Goal: Task Accomplishment & Management: Manage account settings

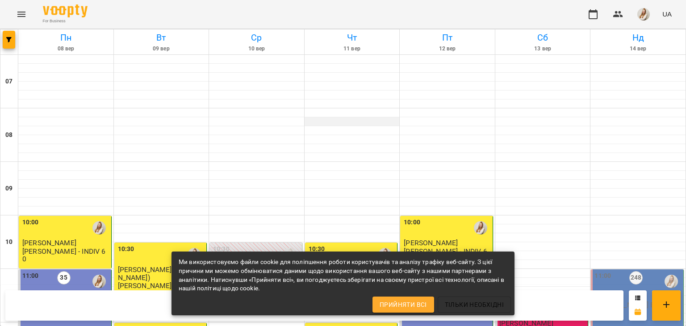
scroll to position [480, 0]
click at [371, 16] on div "For Business UA" at bounding box center [343, 14] width 686 height 29
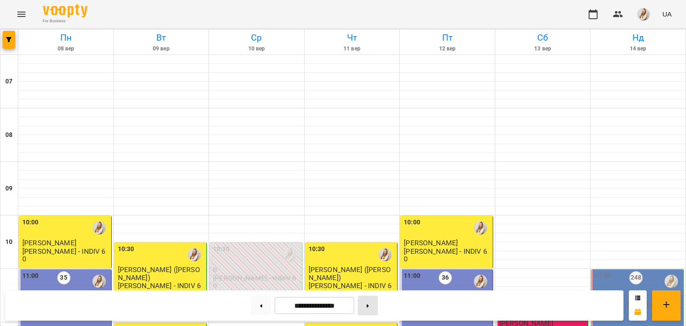
click at [376, 310] on button at bounding box center [368, 306] width 20 height 20
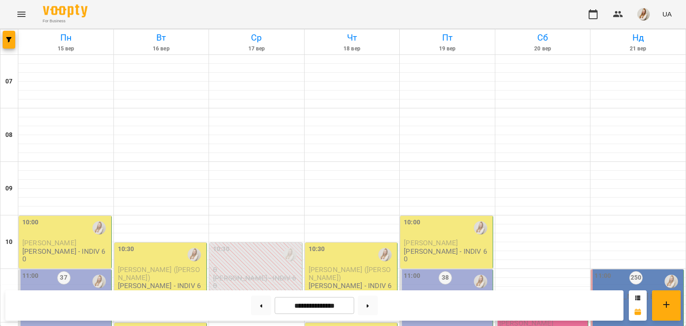
scroll to position [250, 0]
click at [251, 307] on button at bounding box center [261, 306] width 20 height 20
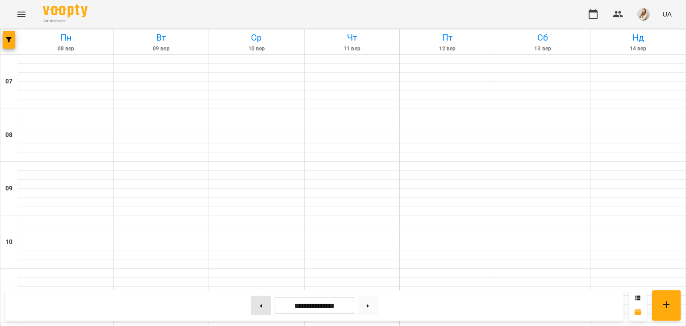
type input "**********"
click at [334, 18] on div "For Business UA" at bounding box center [343, 14] width 686 height 29
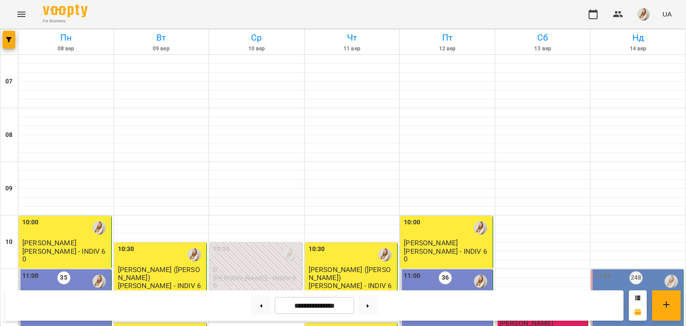
scroll to position [153, 0]
click at [636, 270] on div "11:00 248 4 [PERSON_NAME] В2 - ВС 11.00" at bounding box center [637, 327] width 93 height 115
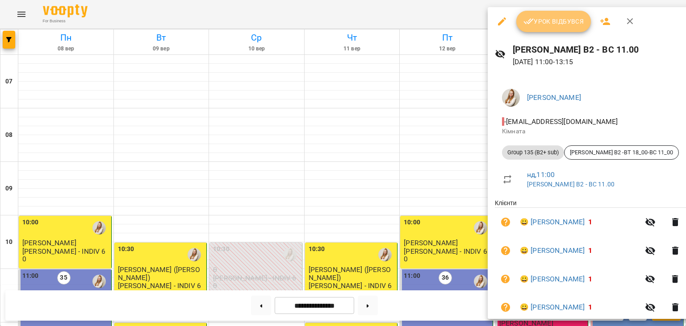
click at [548, 21] on span "Урок відбувся" at bounding box center [553, 21] width 61 height 11
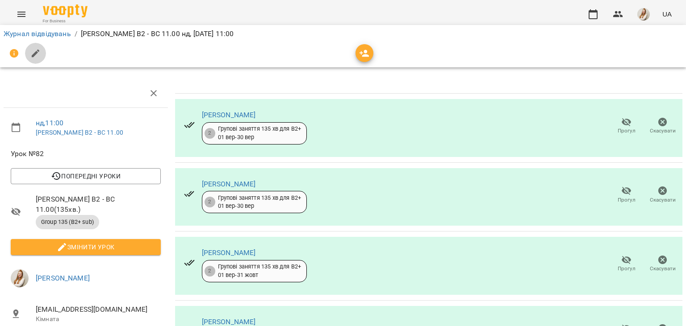
click at [33, 54] on icon "button" at bounding box center [36, 54] width 8 height 8
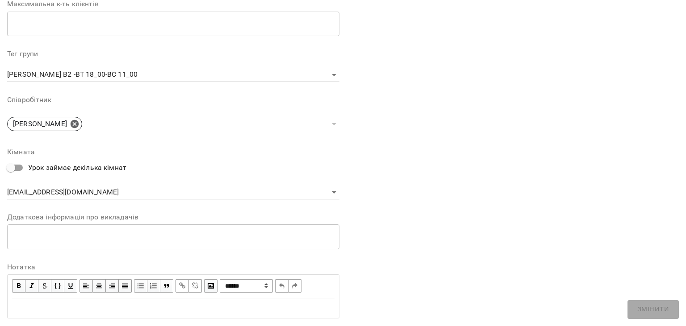
scroll to position [267, 0]
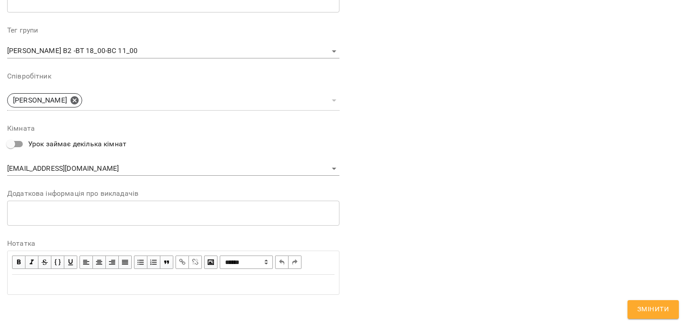
click at [128, 285] on div "Edit text" at bounding box center [173, 285] width 322 height 11
click at [55, 284] on div "Edit text" at bounding box center [173, 285] width 322 height 11
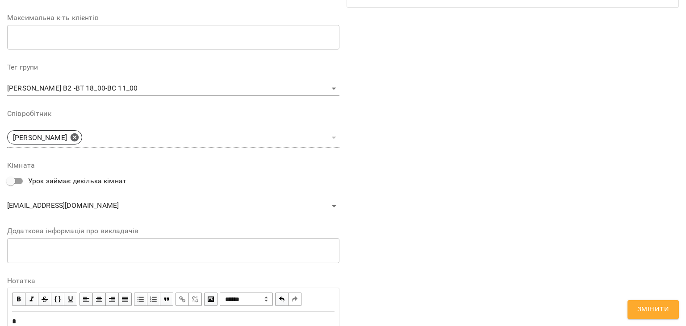
scroll to position [304, 0]
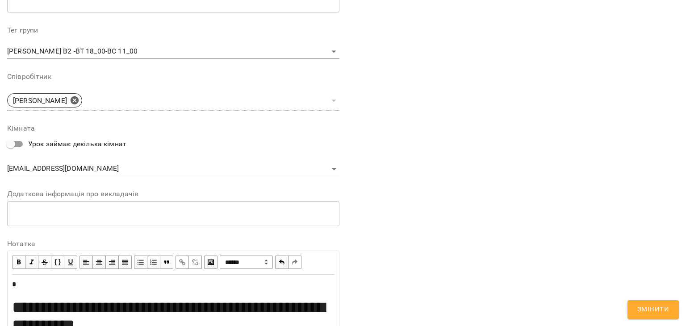
click at [10, 309] on div "**********" at bounding box center [173, 306] width 330 height 63
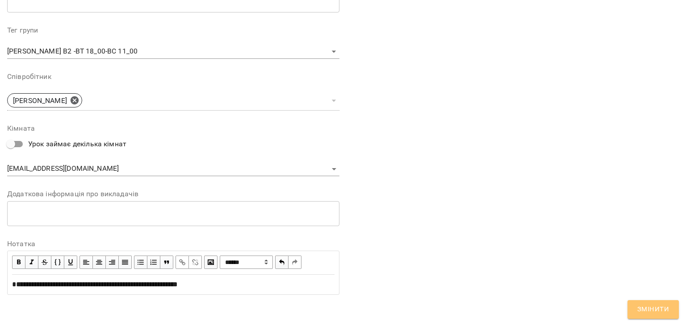
click at [659, 312] on span "Змінити" at bounding box center [653, 310] width 32 height 12
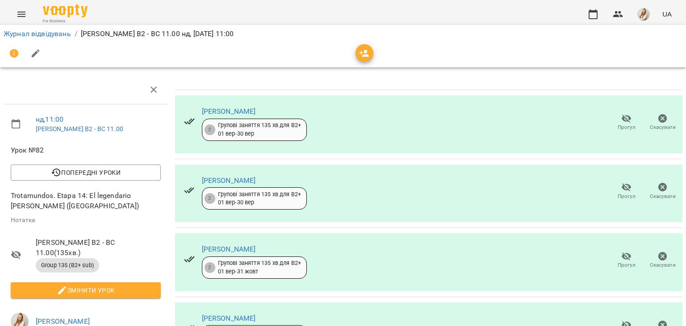
scroll to position [0, 0]
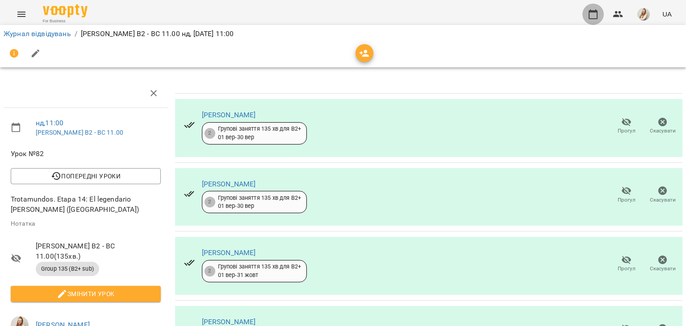
click at [589, 17] on icon "button" at bounding box center [593, 14] width 11 height 11
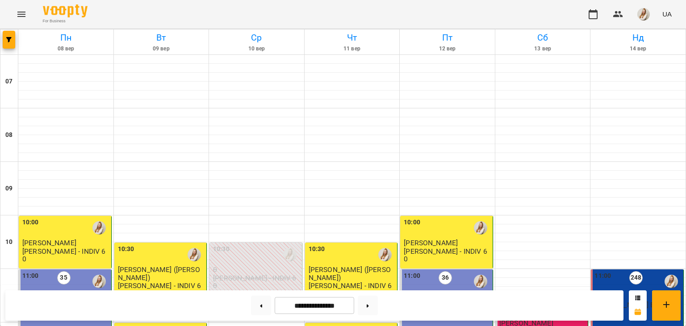
click at [437, 5] on div "For Business UA" at bounding box center [343, 14] width 686 height 29
click at [432, 12] on div "For Business UA" at bounding box center [343, 14] width 686 height 29
